Goal: Download file/media

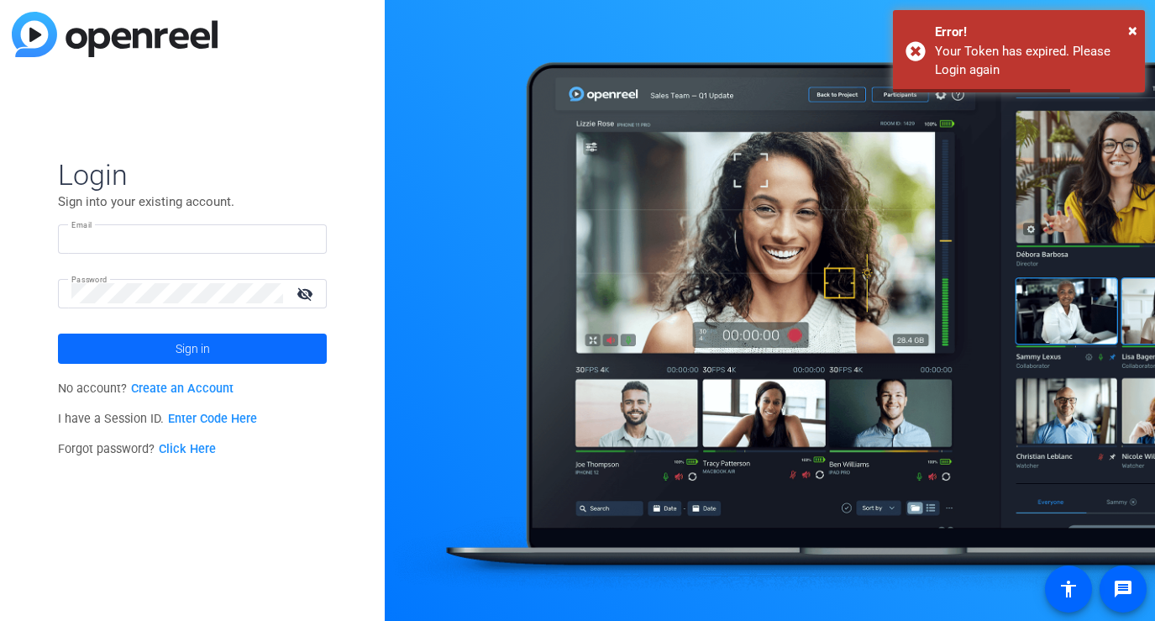
type input "[PERSON_NAME][EMAIL_ADDRESS][DOMAIN_NAME]"
click at [228, 338] on span at bounding box center [192, 349] width 269 height 40
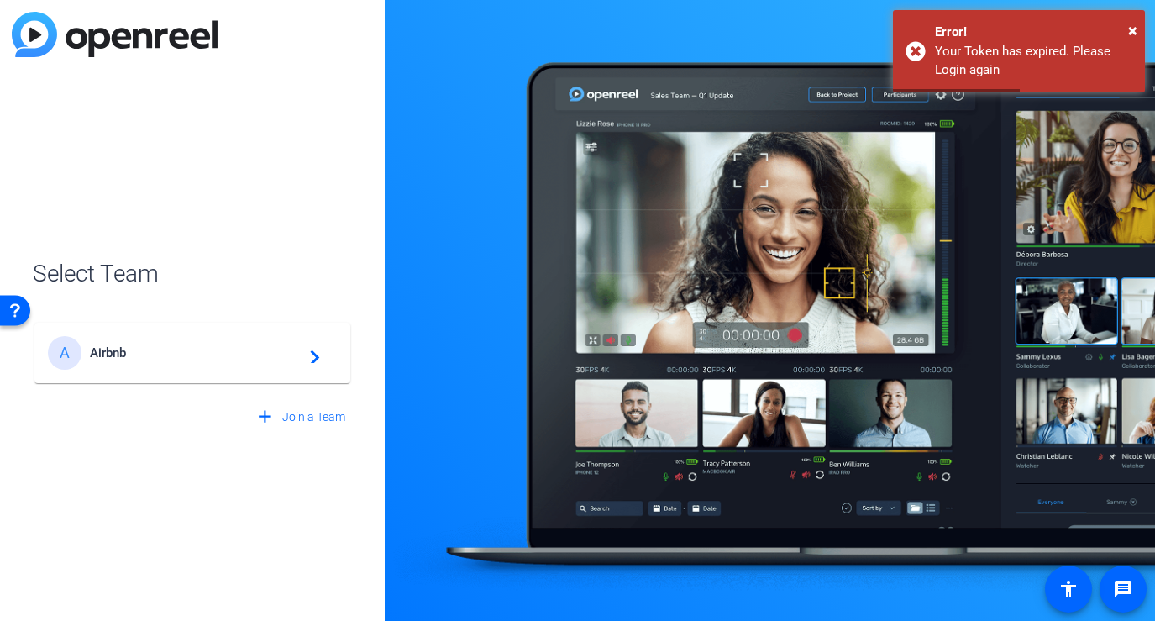
click at [226, 345] on span "Airbnb" at bounding box center [195, 352] width 210 height 15
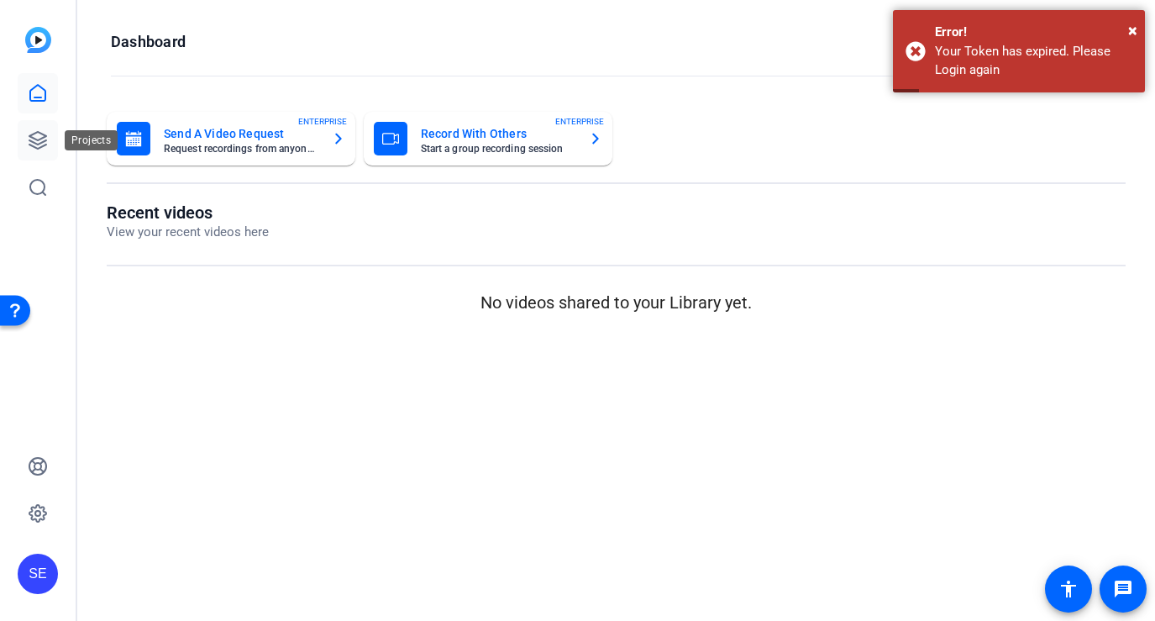
click at [40, 134] on icon at bounding box center [38, 140] width 20 height 20
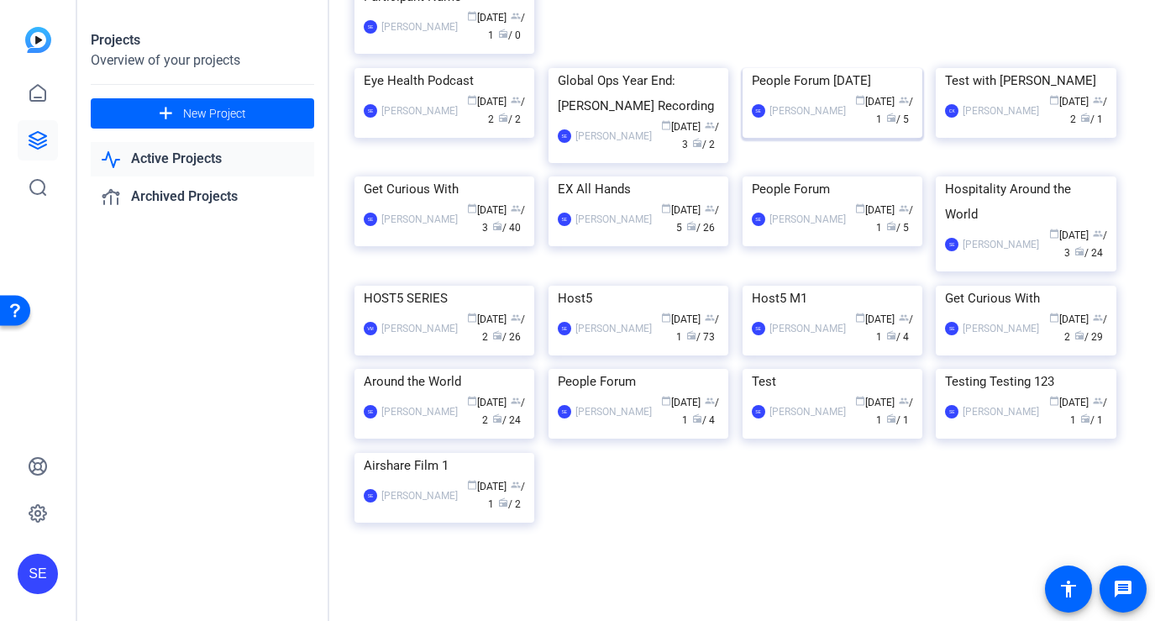
scroll to position [566, 0]
click at [434, 286] on img at bounding box center [445, 286] width 180 height 0
click at [652, 286] on img at bounding box center [639, 286] width 180 height 0
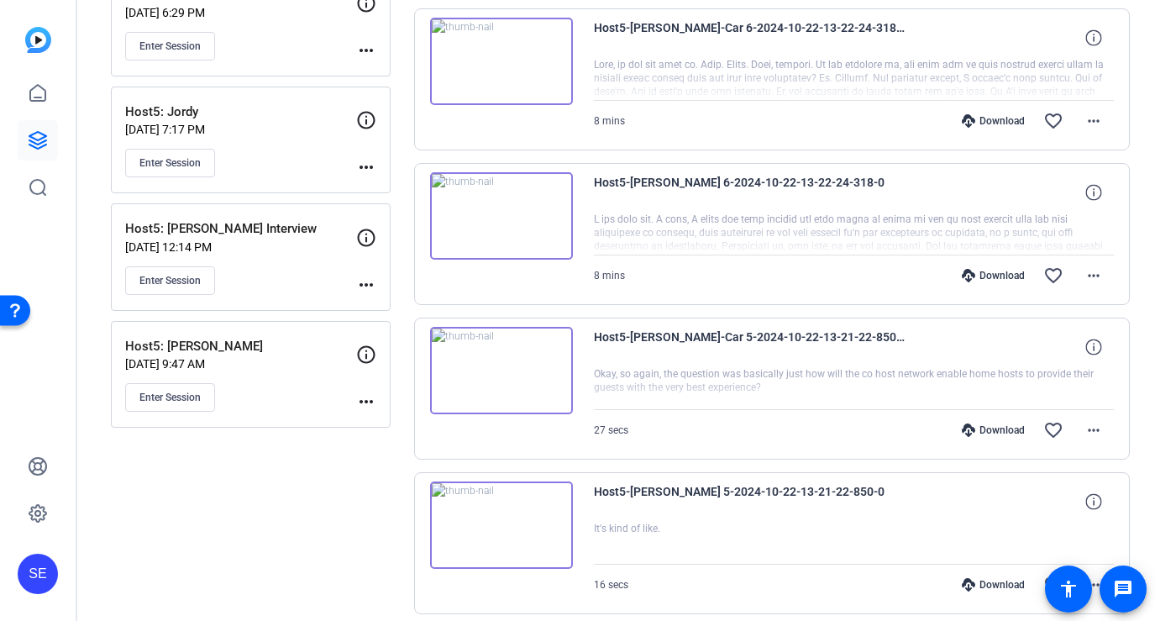
scroll to position [523, 0]
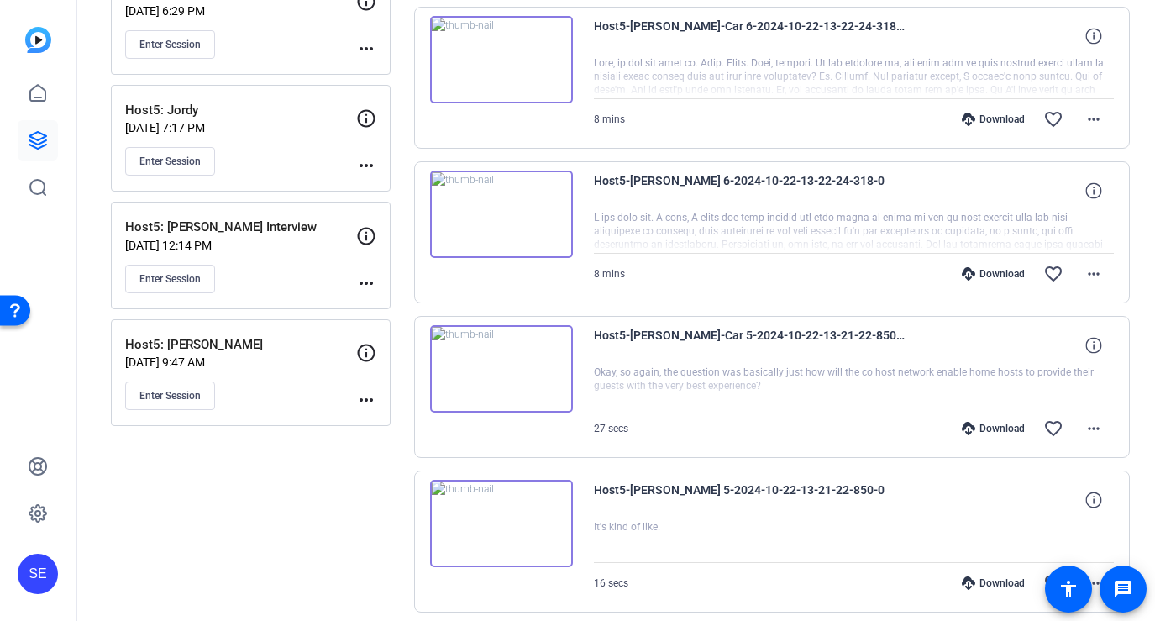
click at [297, 358] on p "[DATE] 9:47 AM" at bounding box center [240, 361] width 231 height 13
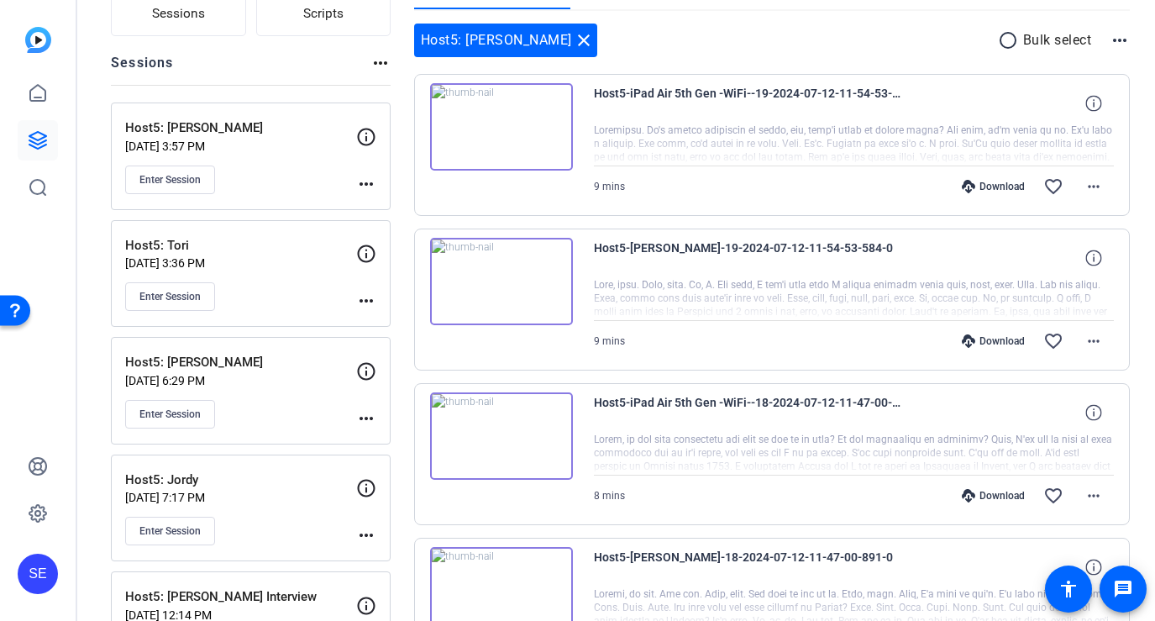
scroll to position [159, 0]
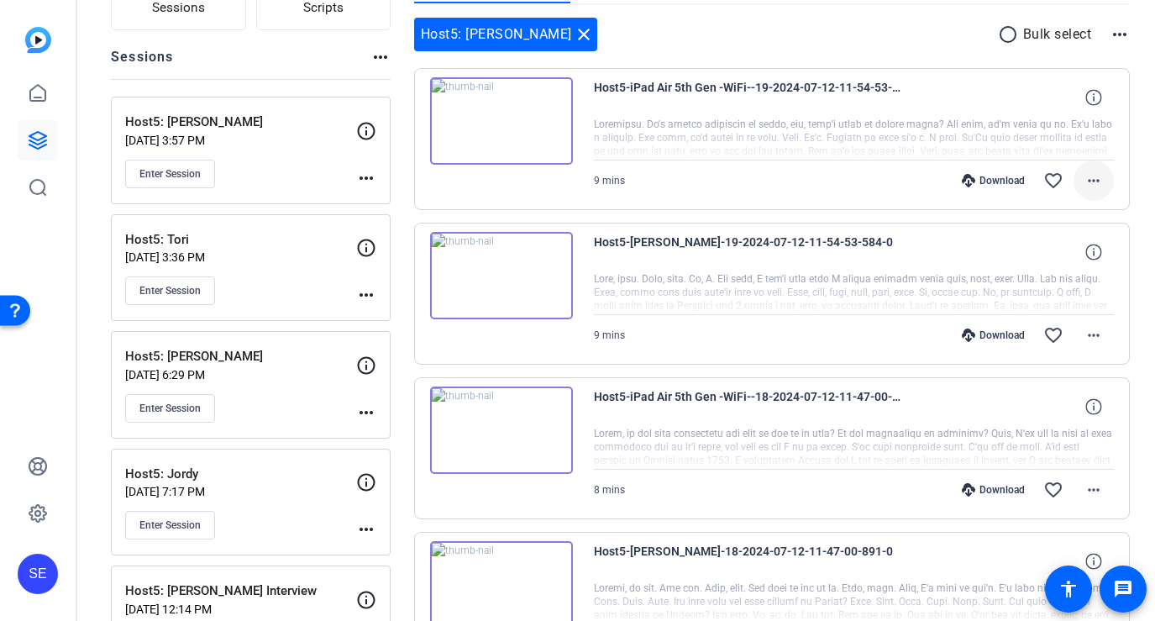
click at [1098, 175] on mat-icon "more_horiz" at bounding box center [1094, 181] width 20 height 20
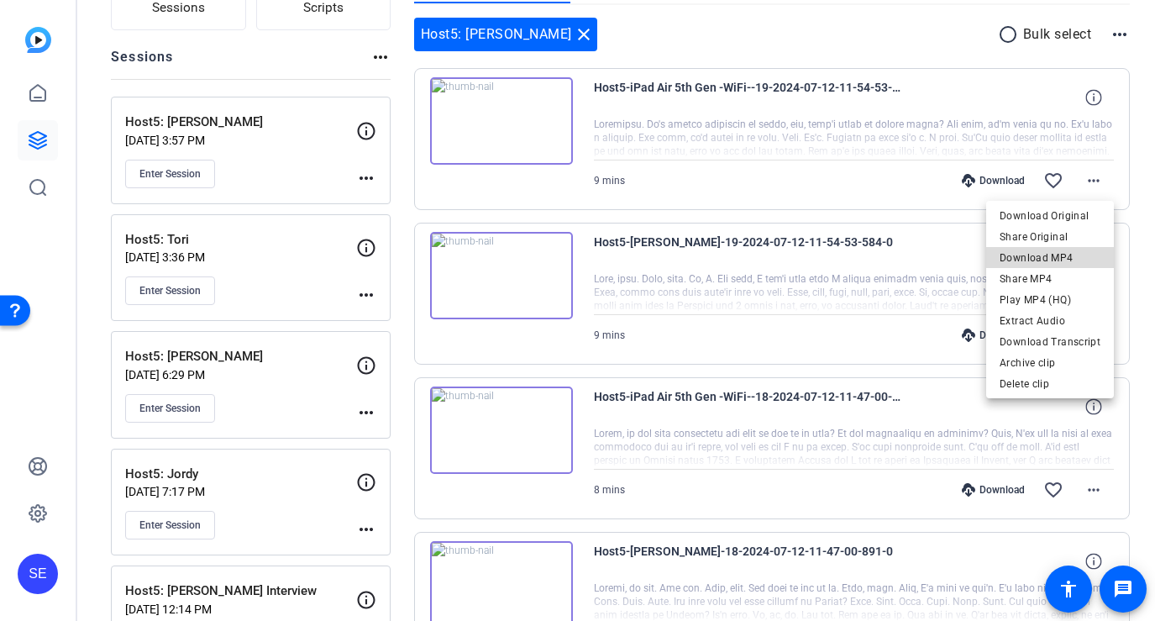
click at [1062, 257] on span "Download MP4" at bounding box center [1050, 258] width 101 height 20
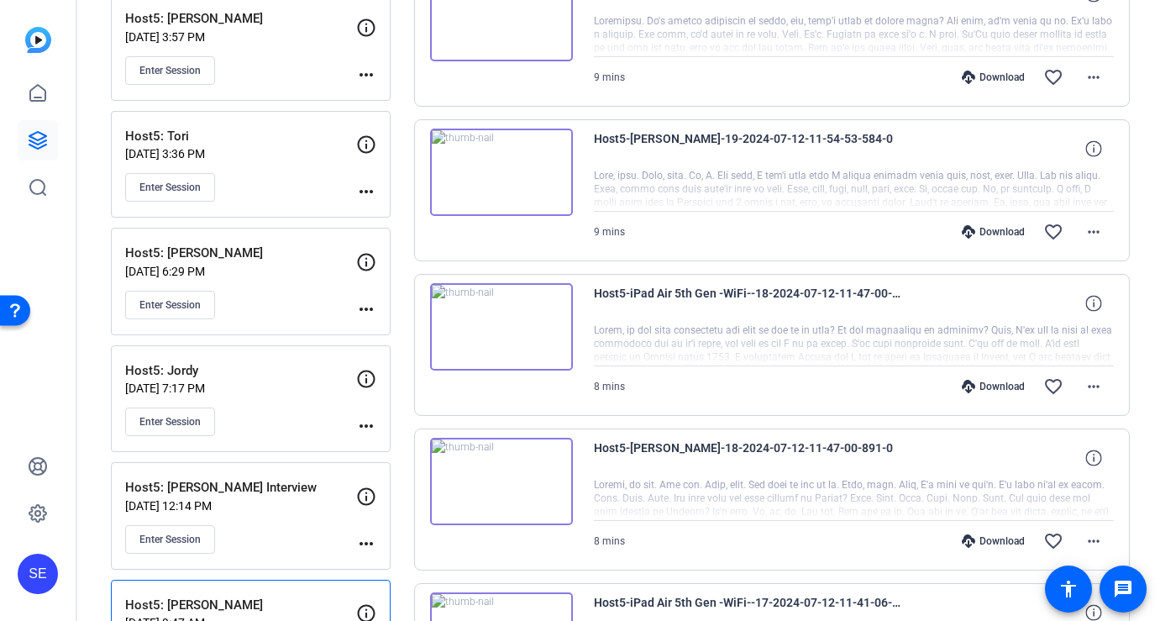
scroll to position [271, 0]
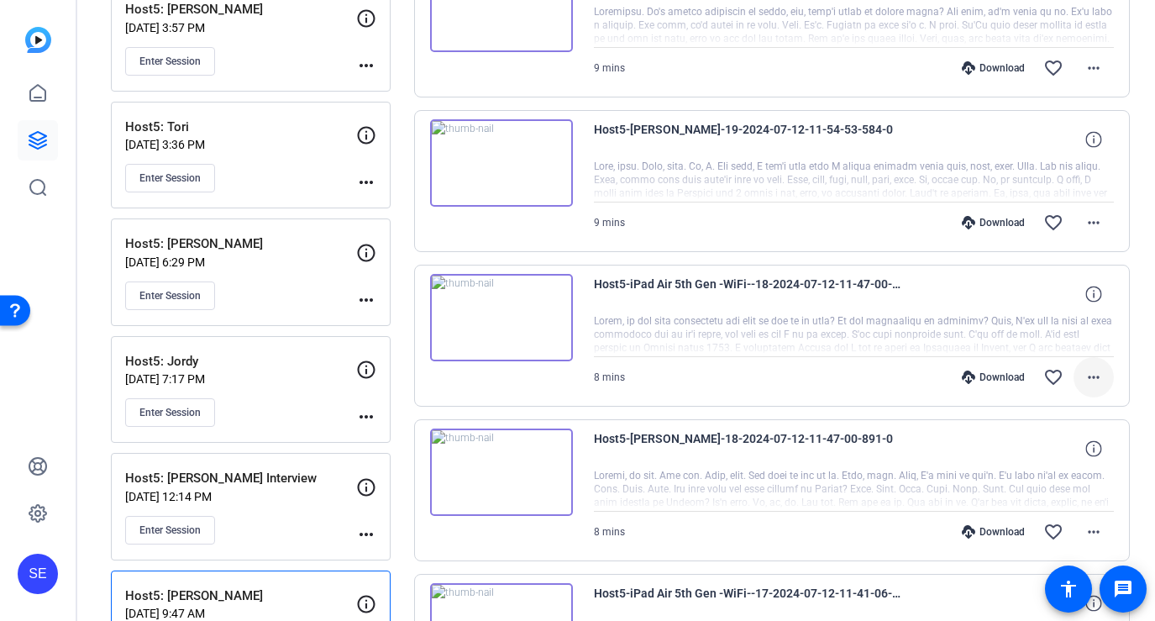
click at [1094, 376] on mat-icon "more_horiz" at bounding box center [1094, 377] width 20 height 20
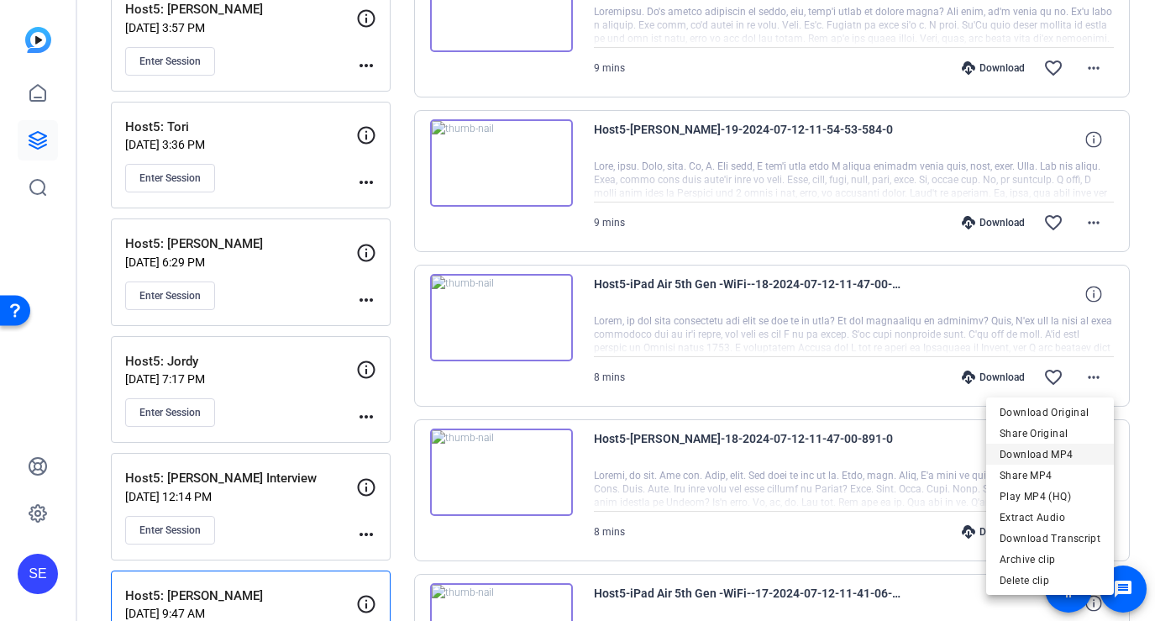
click at [1072, 455] on span "Download MP4" at bounding box center [1050, 454] width 101 height 20
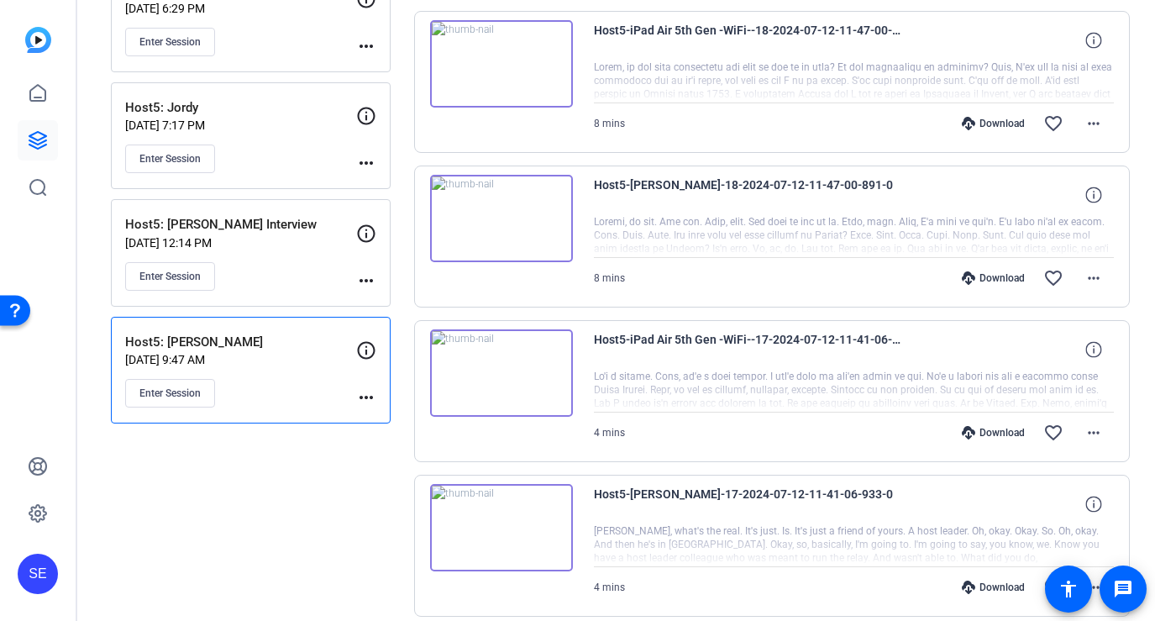
scroll to position [530, 0]
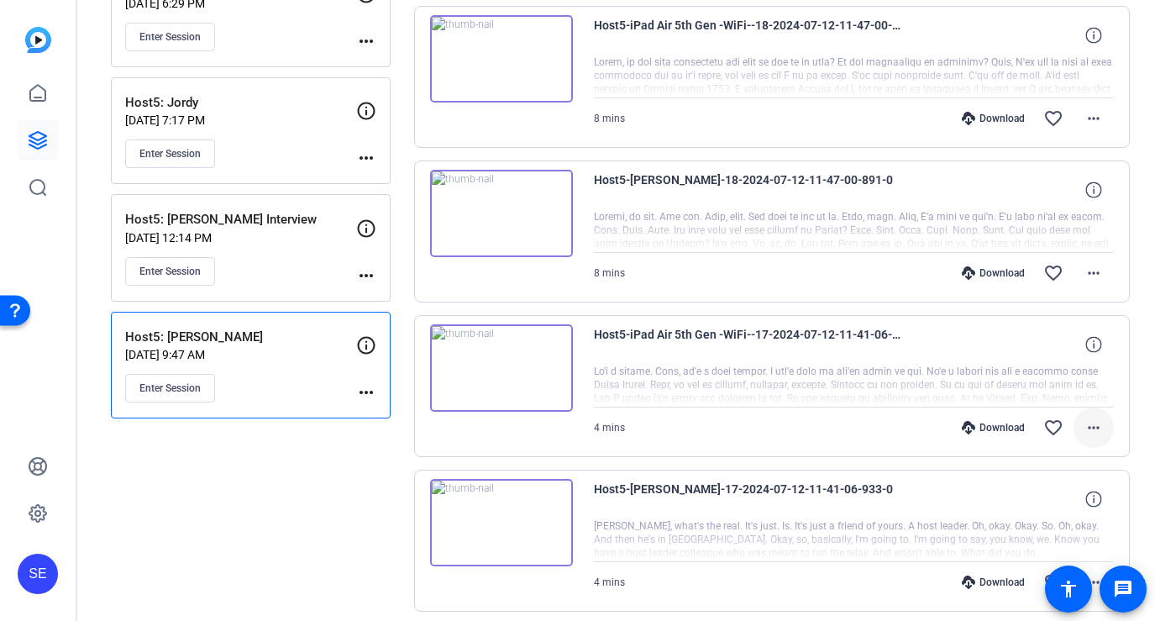
click at [1093, 424] on mat-icon "more_horiz" at bounding box center [1094, 428] width 20 height 20
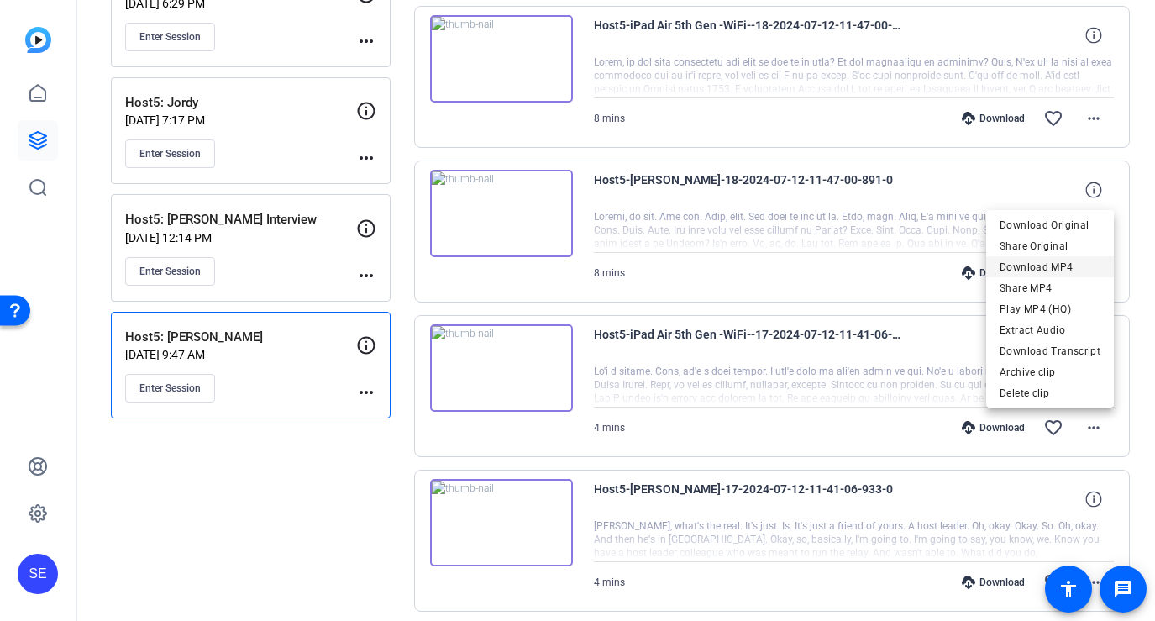
click at [1054, 268] on span "Download MP4" at bounding box center [1050, 267] width 101 height 20
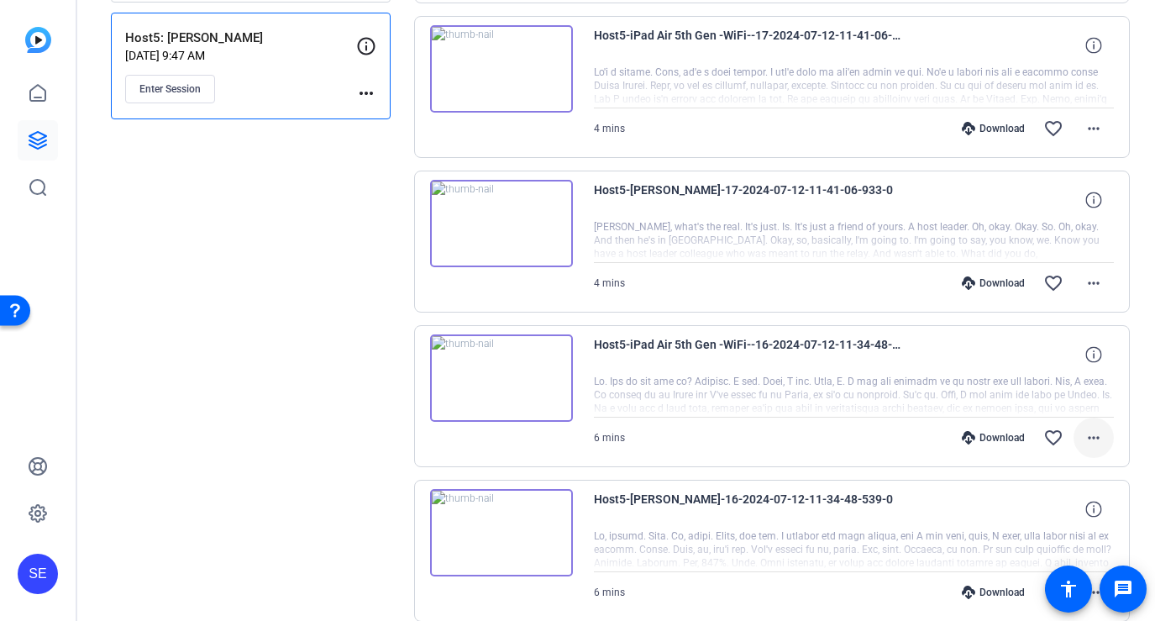
scroll to position [830, 0]
click at [1097, 440] on mat-icon "more_horiz" at bounding box center [1094, 437] width 20 height 20
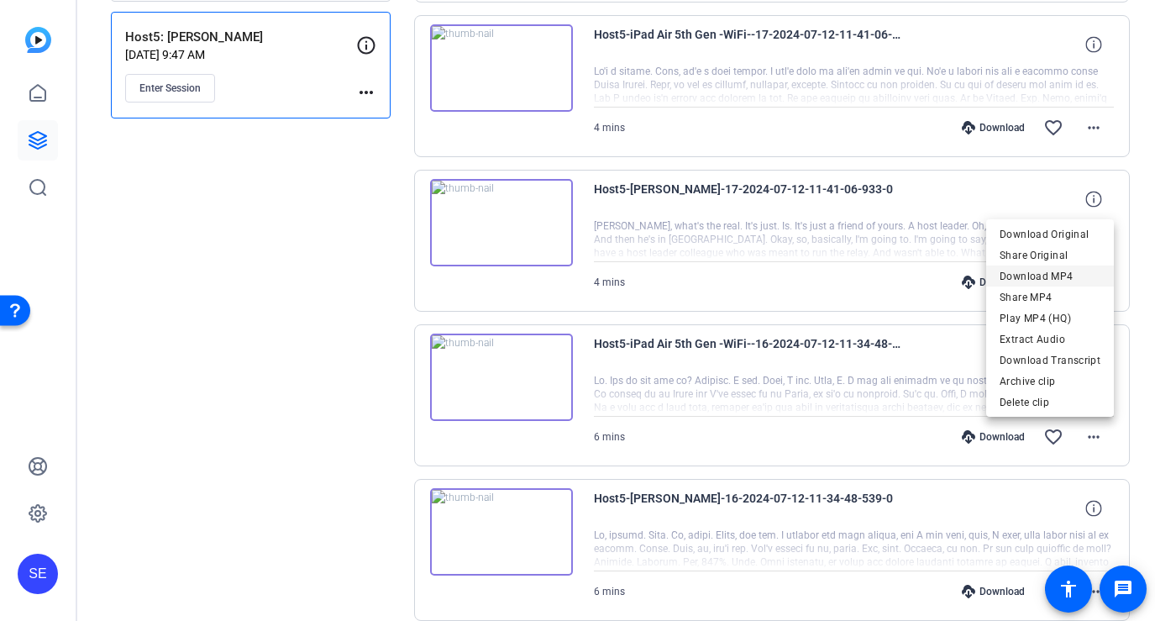
click at [1069, 276] on span "Download MP4" at bounding box center [1050, 276] width 101 height 20
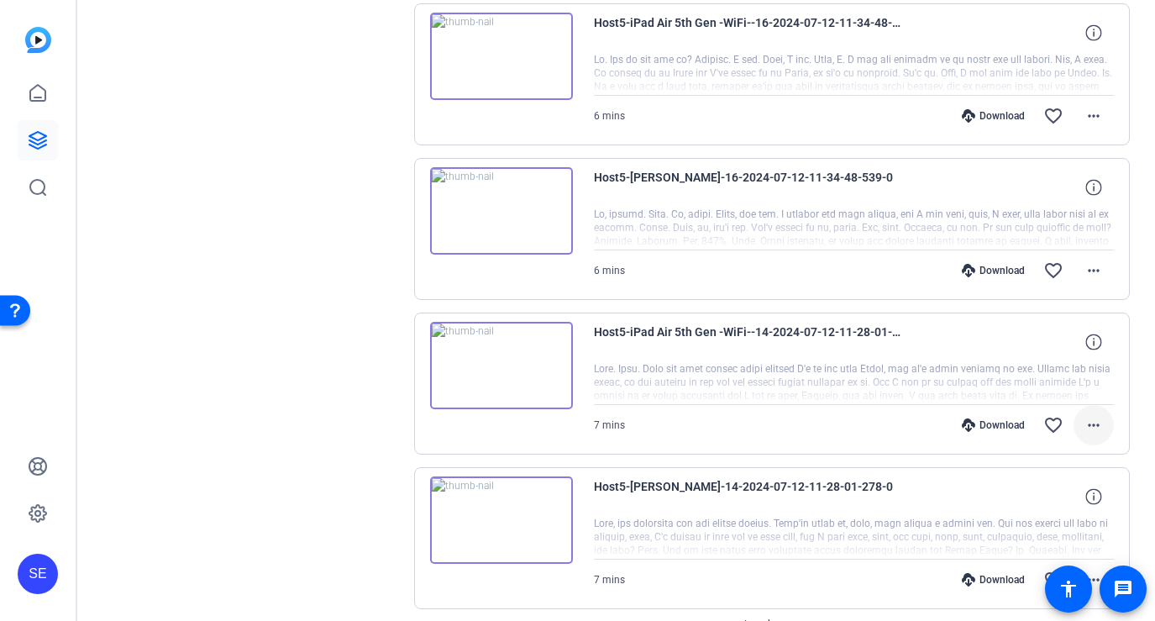
scroll to position [1152, 0]
click at [1098, 425] on mat-icon "more_horiz" at bounding box center [1094, 424] width 20 height 20
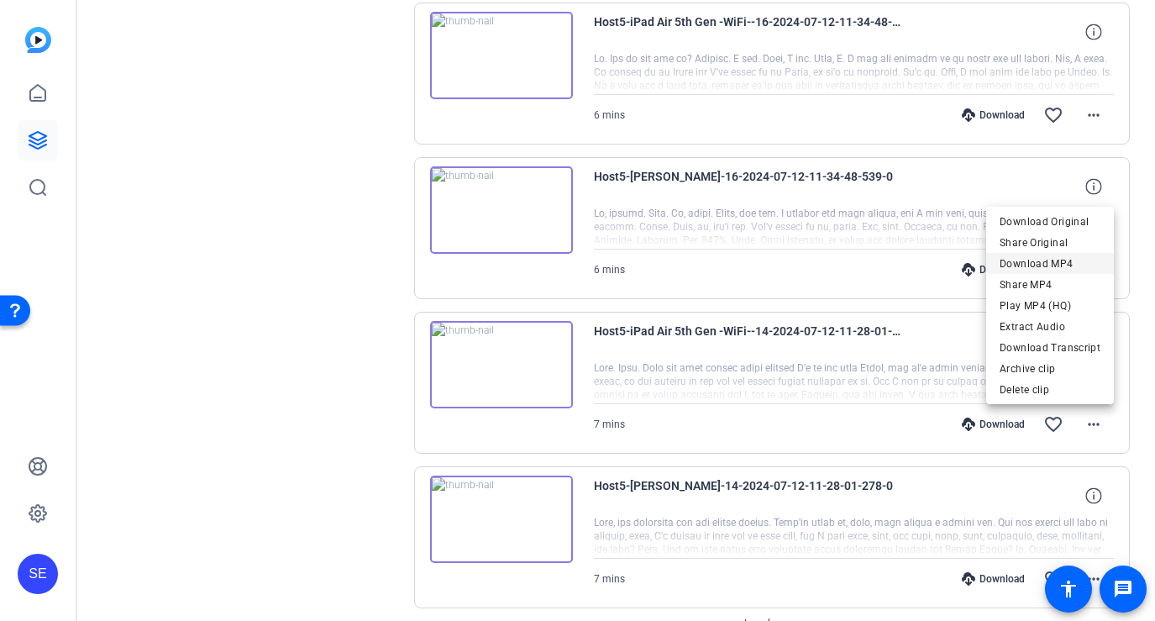
click at [1067, 262] on span "Download MP4" at bounding box center [1050, 264] width 101 height 20
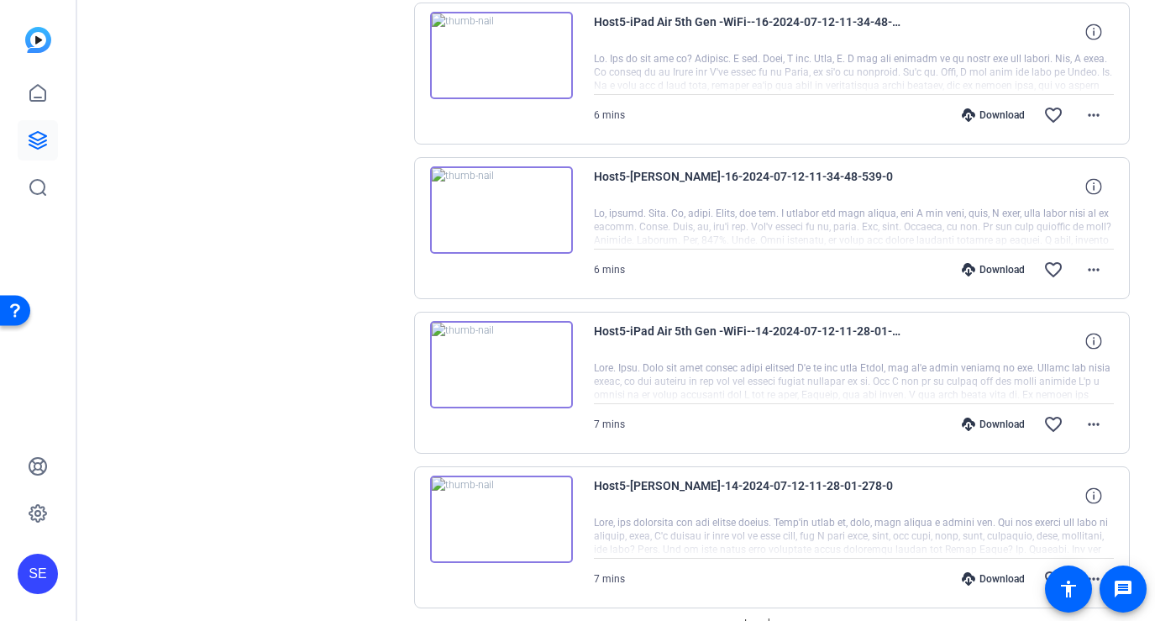
scroll to position [1244, 0]
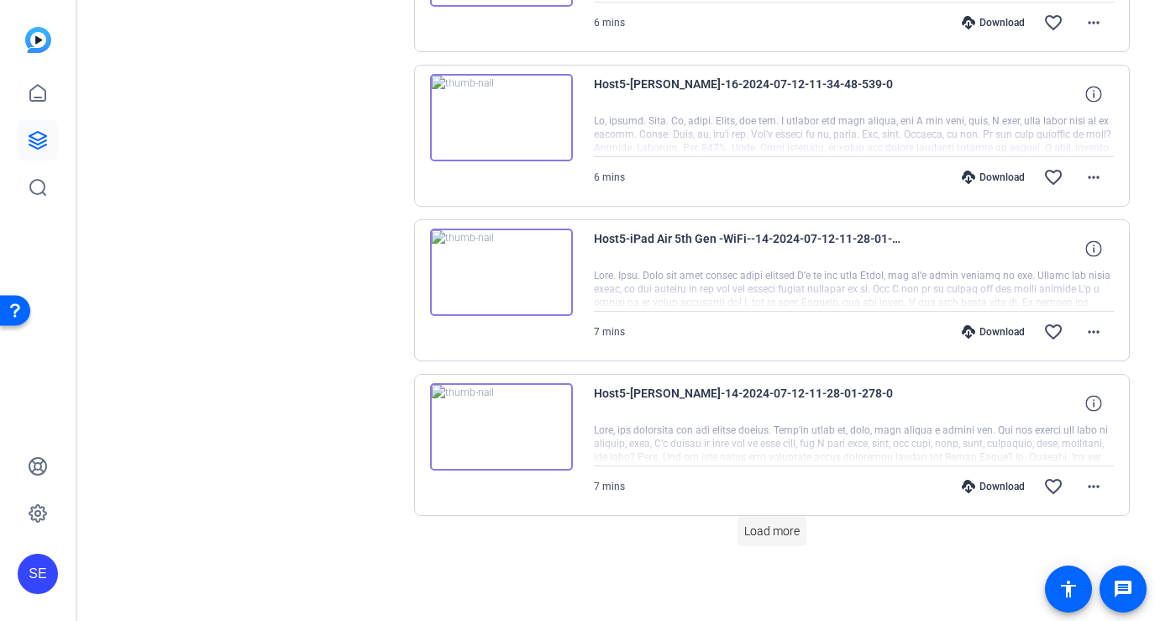
click at [791, 535] on span "Load more" at bounding box center [771, 532] width 55 height 18
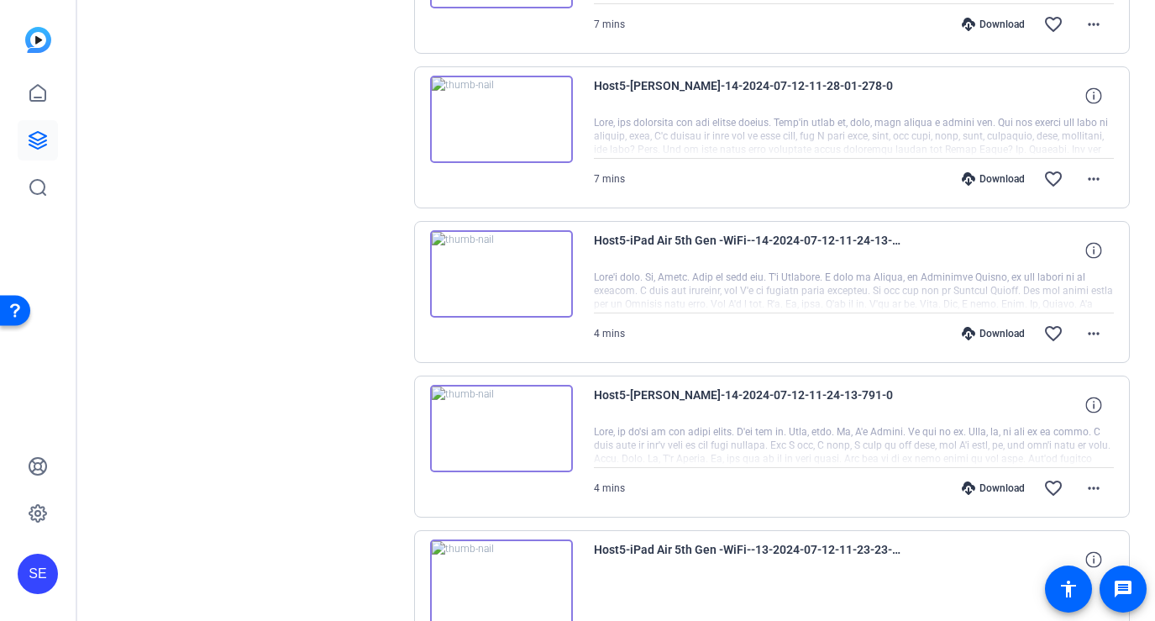
scroll to position [1560, 0]
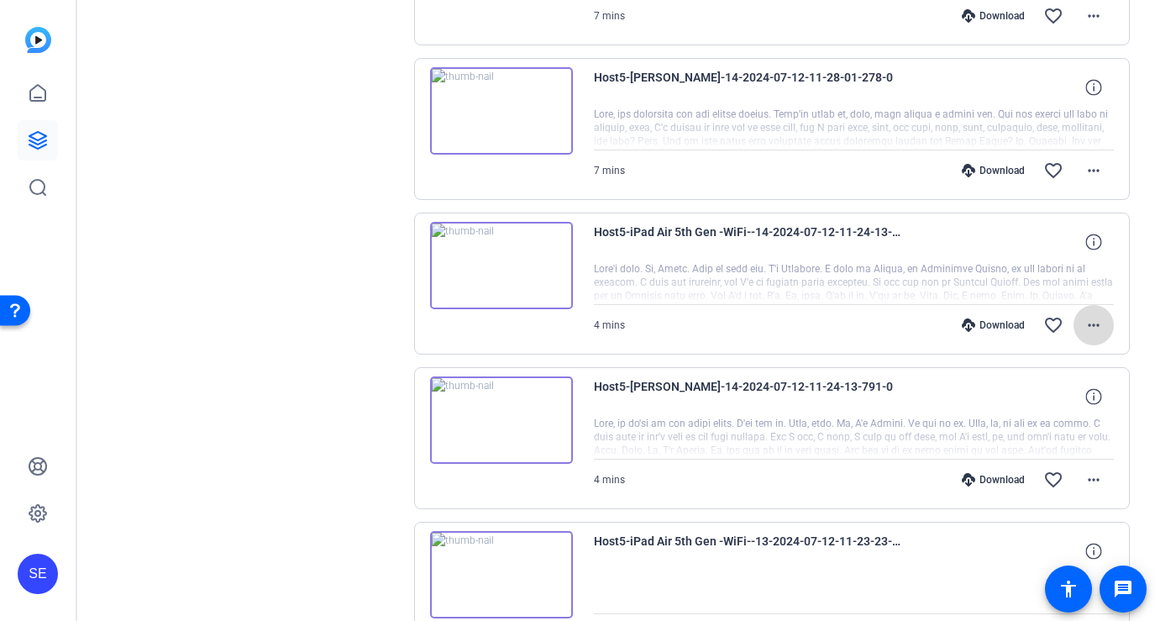
click at [1098, 326] on mat-icon "more_horiz" at bounding box center [1094, 325] width 20 height 20
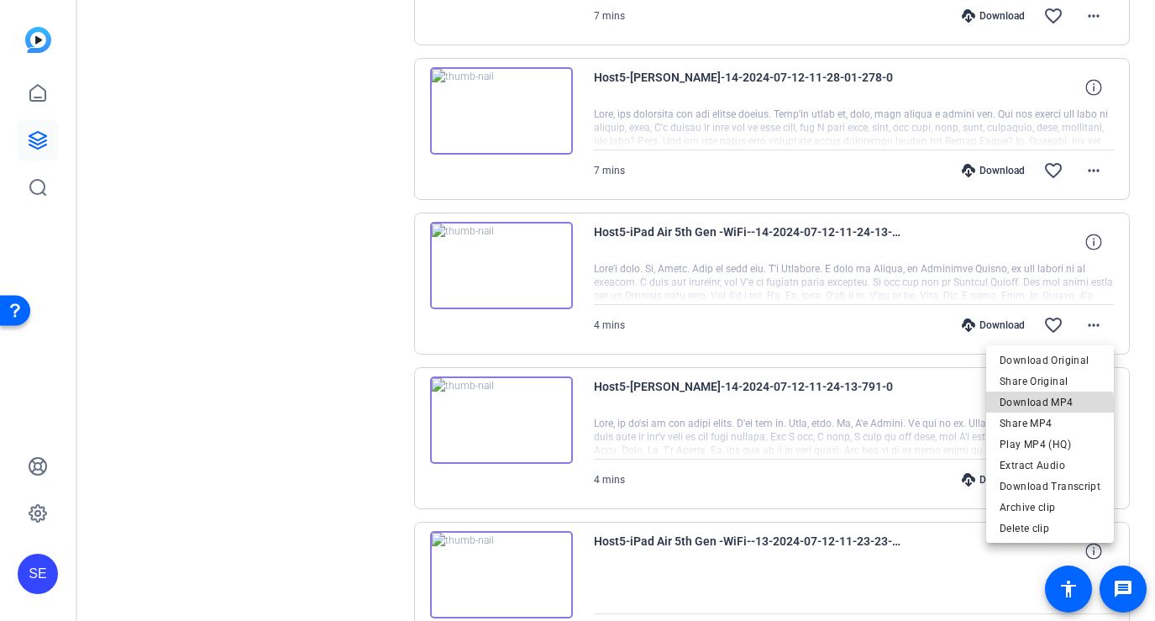
click at [1052, 408] on span "Download MP4" at bounding box center [1050, 402] width 101 height 20
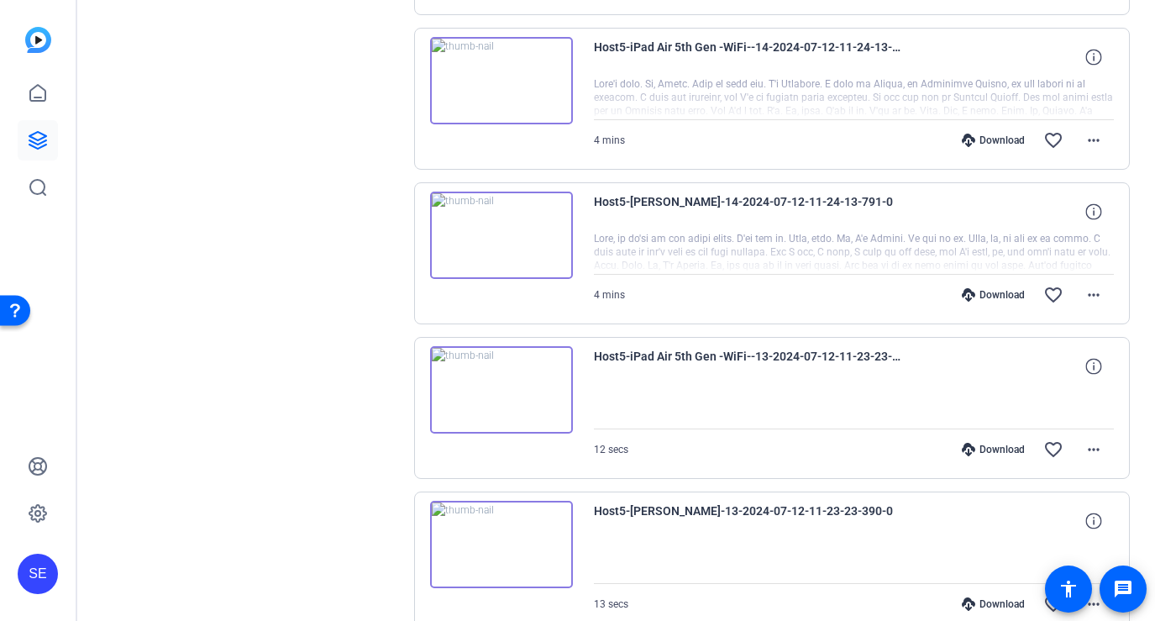
scroll to position [1761, 0]
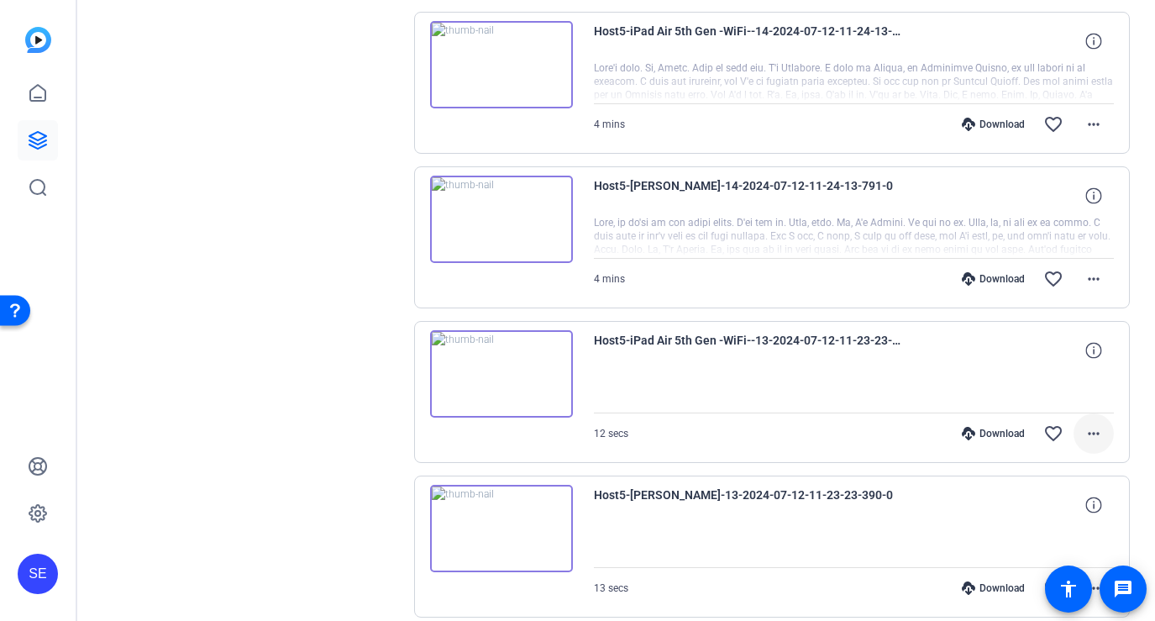
click at [1096, 426] on mat-icon "more_horiz" at bounding box center [1094, 433] width 20 height 20
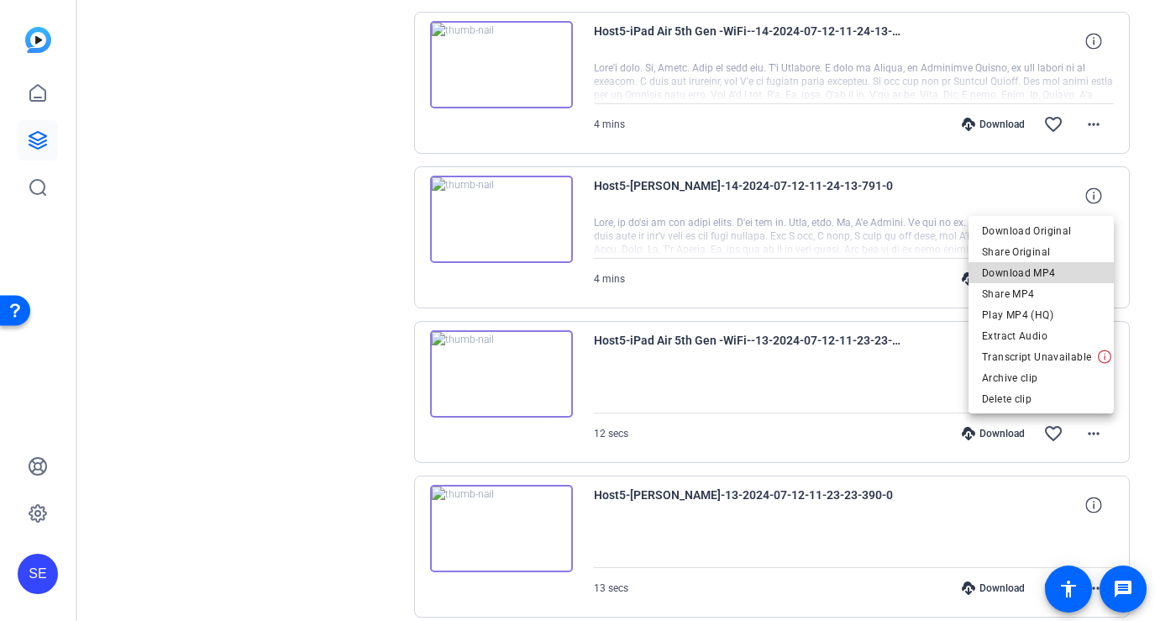
click at [1048, 275] on span "Download MP4" at bounding box center [1041, 273] width 118 height 20
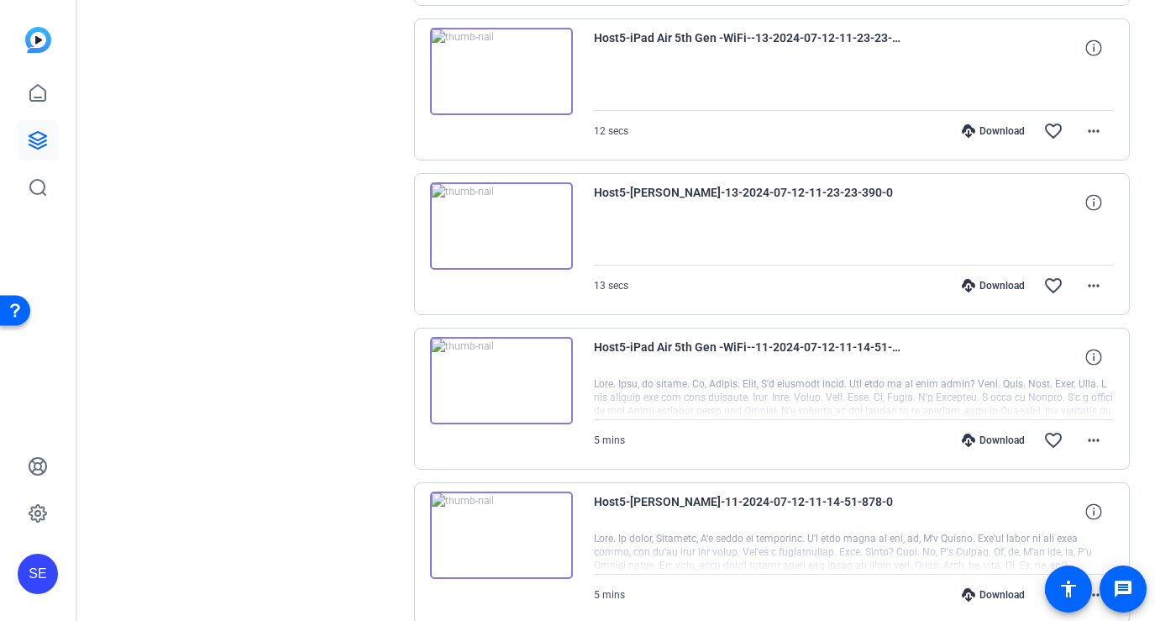
scroll to position [2084, 0]
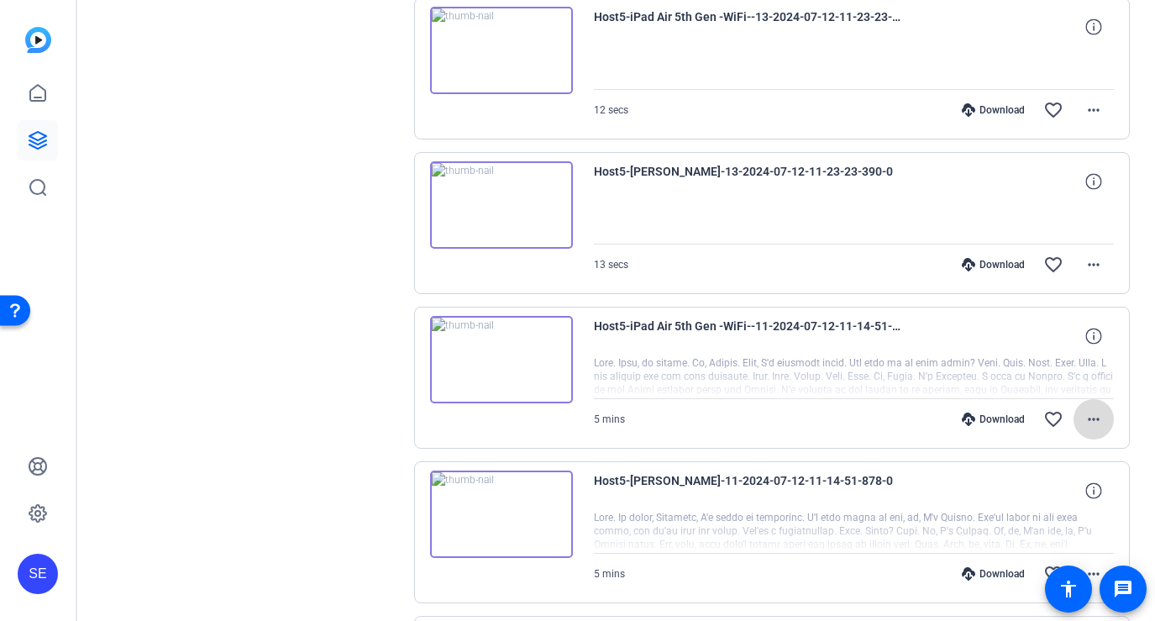
click at [1094, 416] on mat-icon "more_horiz" at bounding box center [1094, 419] width 20 height 20
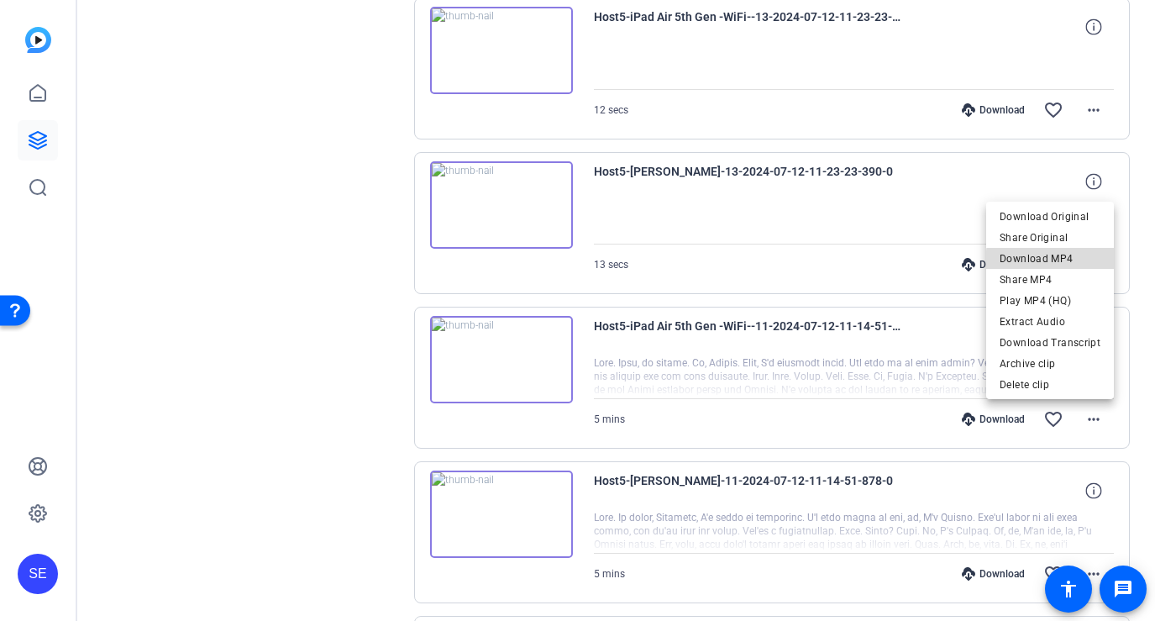
click at [1056, 260] on span "Download MP4" at bounding box center [1050, 259] width 101 height 20
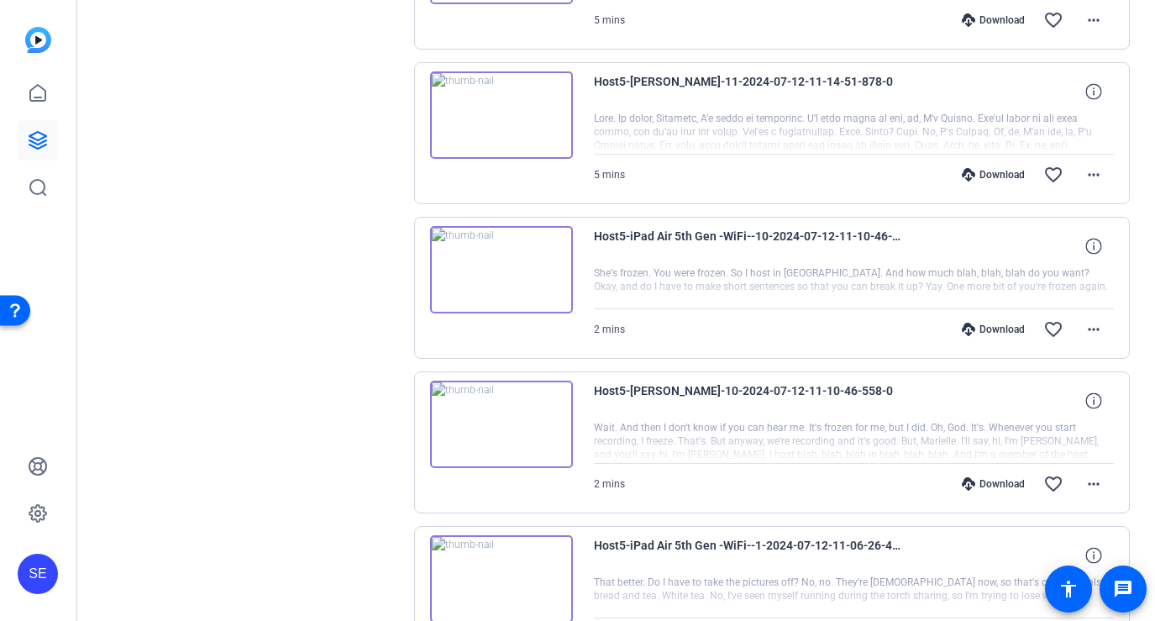
scroll to position [2489, 0]
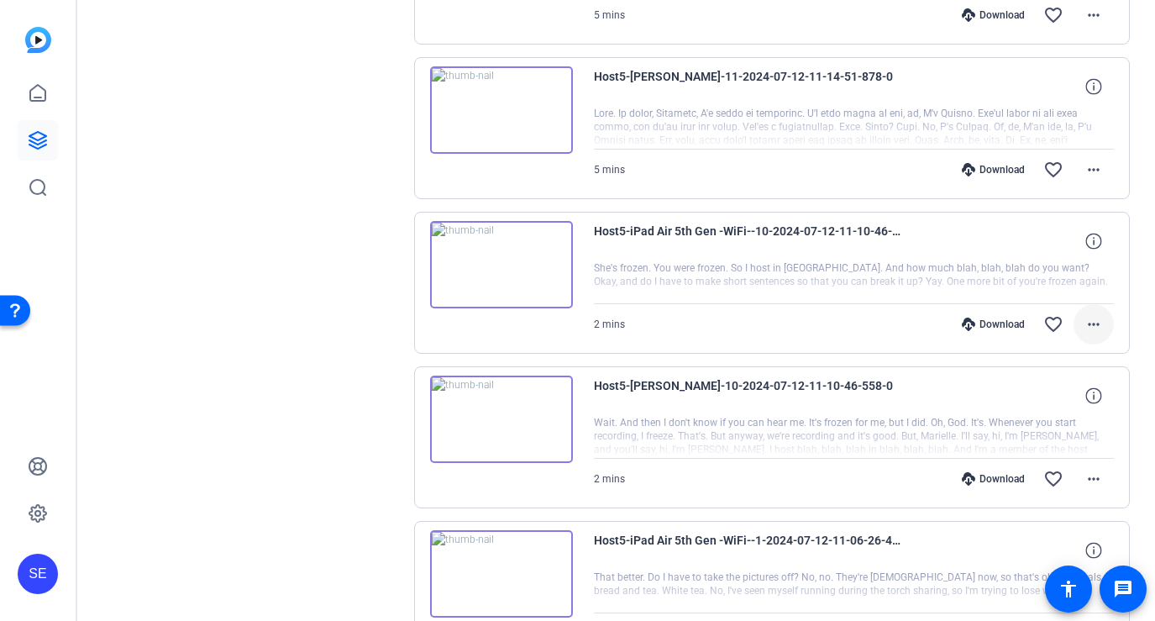
click at [1090, 325] on mat-icon "more_horiz" at bounding box center [1094, 324] width 20 height 20
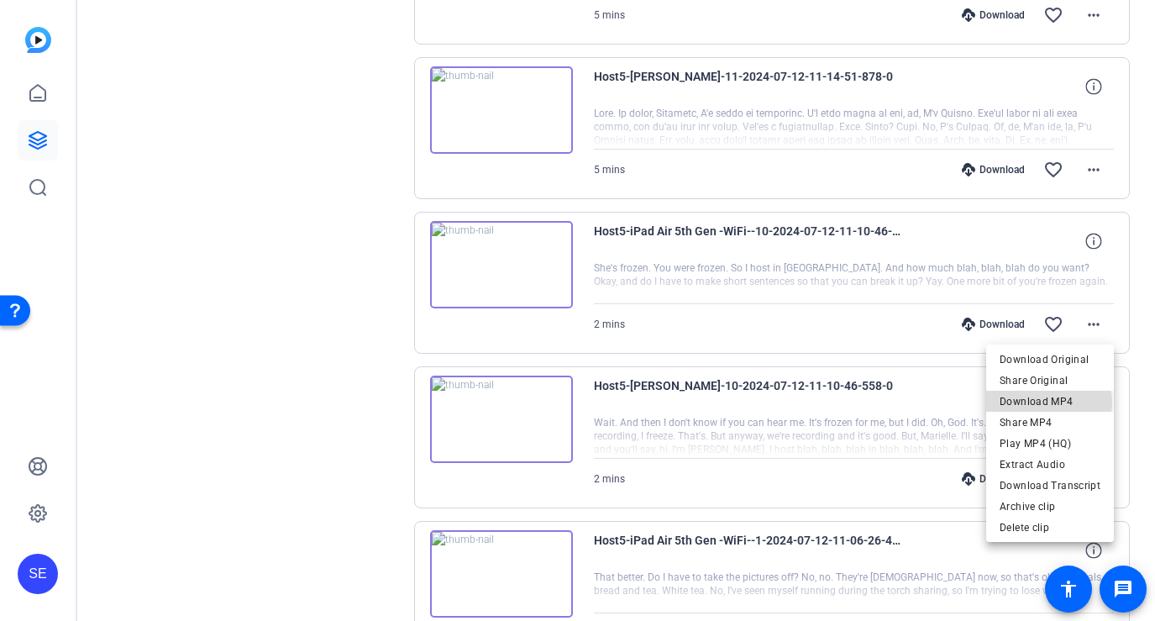
click at [1033, 402] on span "Download MP4" at bounding box center [1050, 402] width 101 height 20
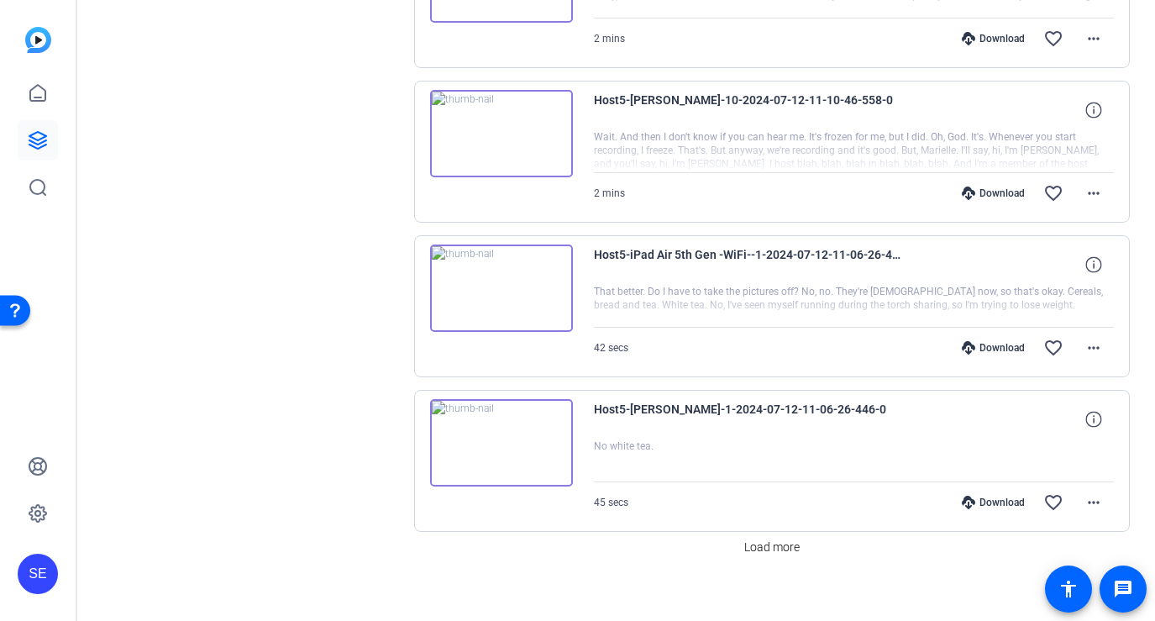
scroll to position [2790, 0]
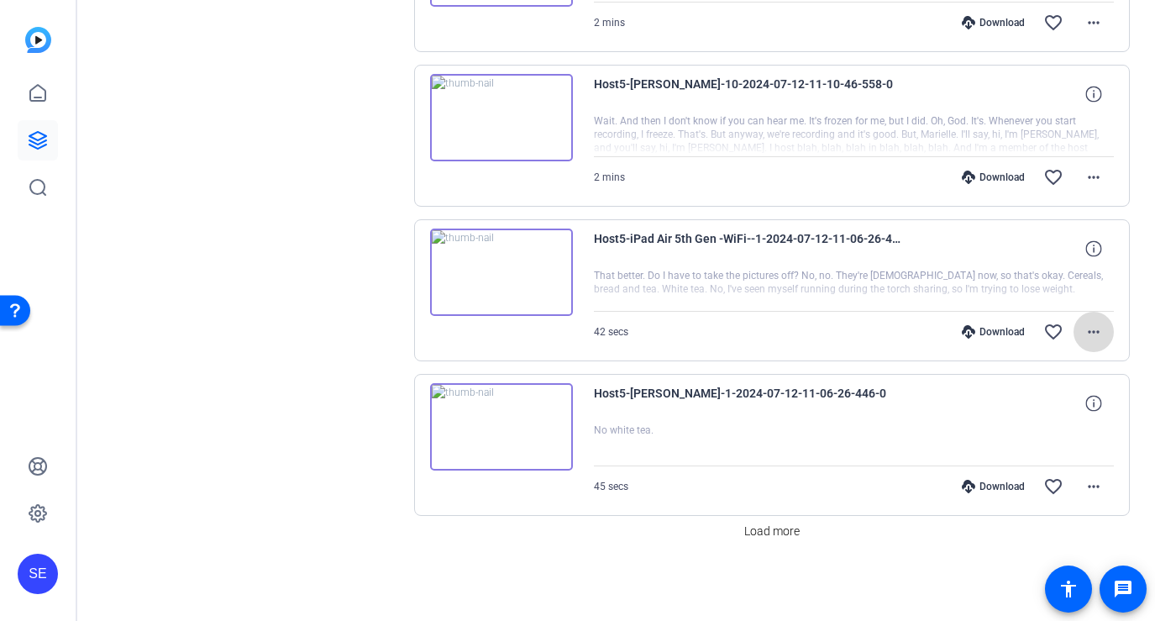
click at [1099, 336] on mat-icon "more_horiz" at bounding box center [1094, 332] width 20 height 20
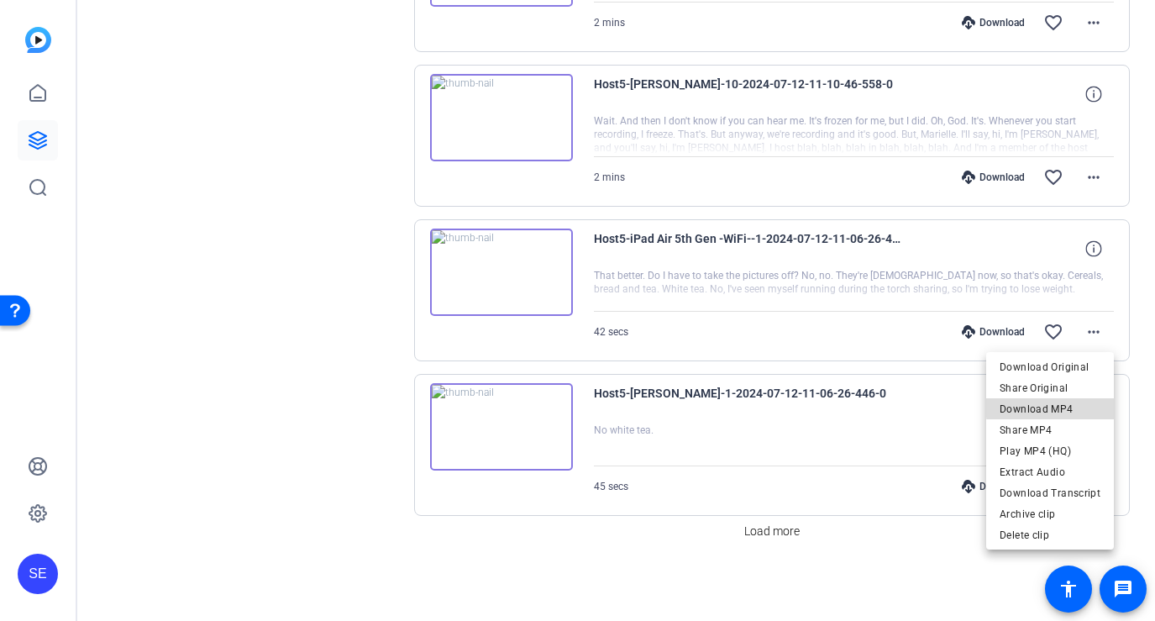
click at [1059, 407] on span "Download MP4" at bounding box center [1050, 409] width 101 height 20
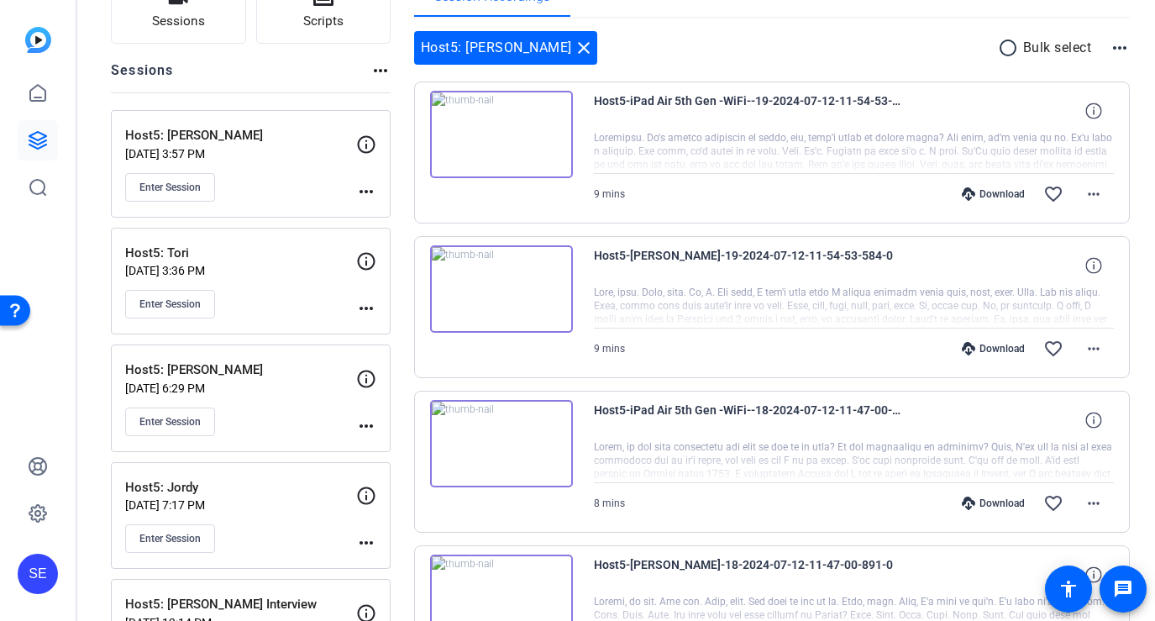
scroll to position [124, 0]
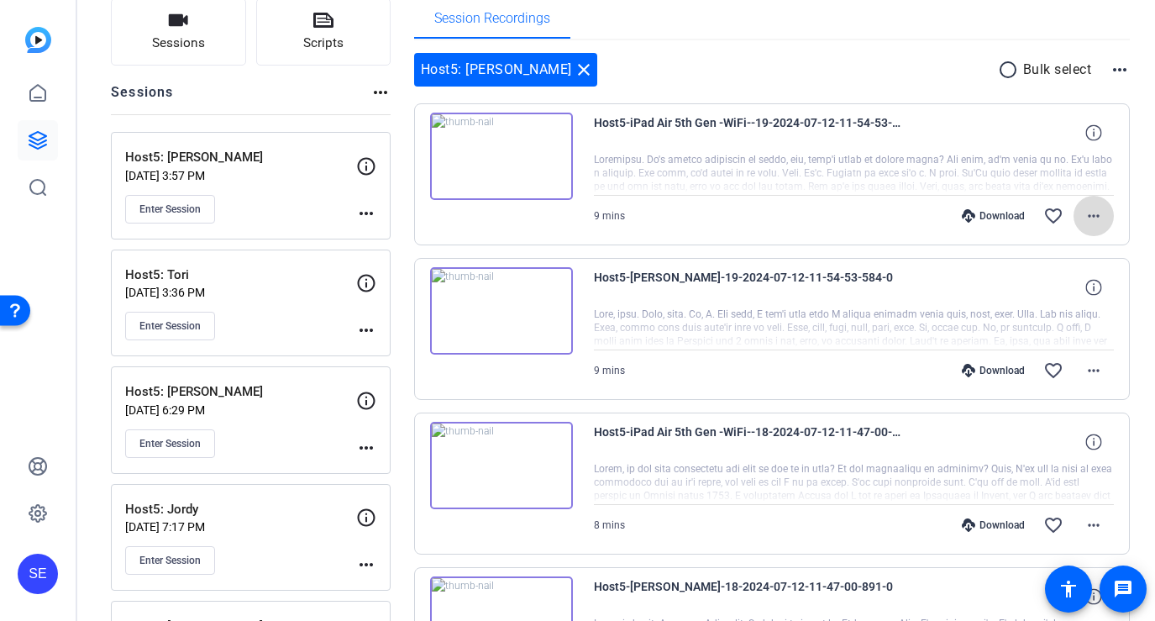
click at [1100, 214] on mat-icon "more_horiz" at bounding box center [1094, 216] width 20 height 20
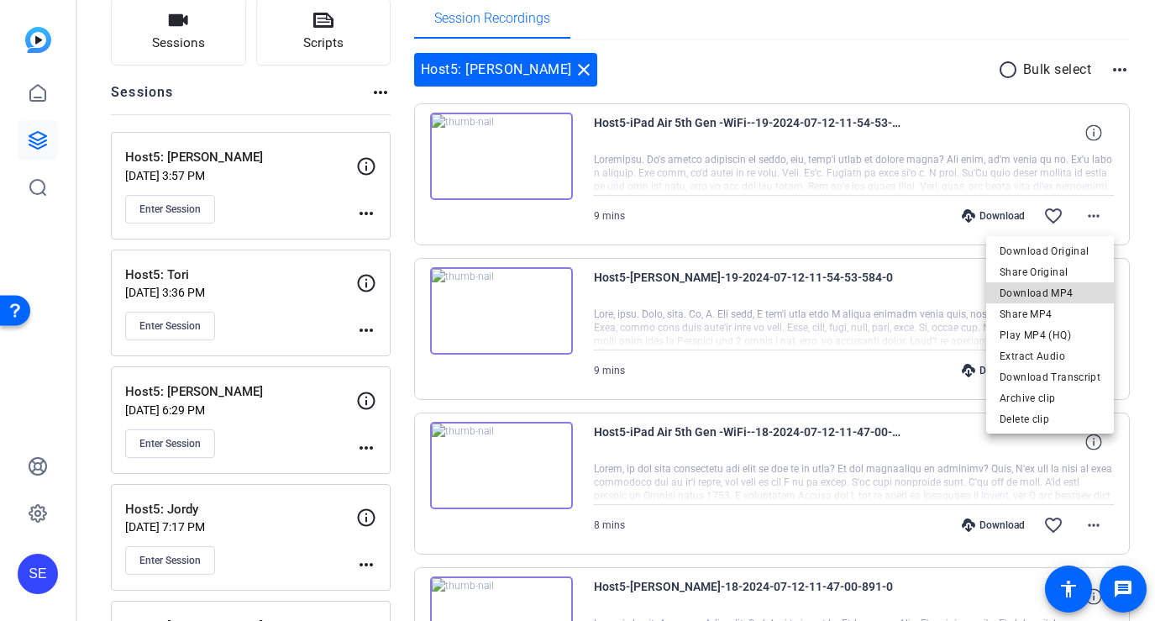
click at [1062, 286] on span "Download MP4" at bounding box center [1050, 293] width 101 height 20
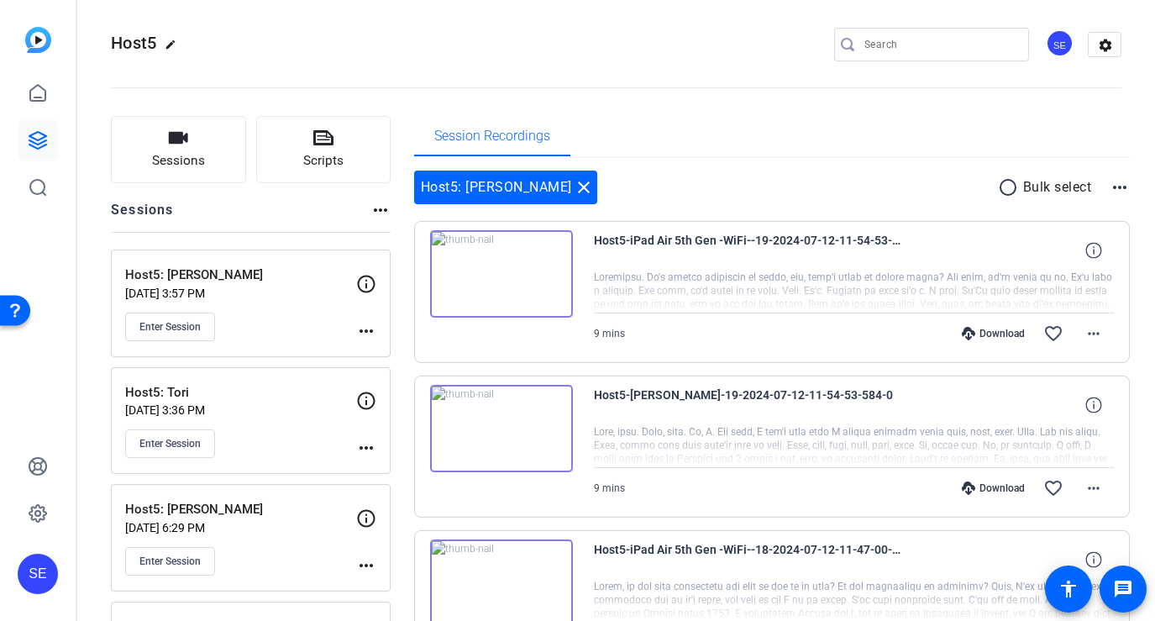
scroll to position [0, 0]
